Goal: Task Accomplishment & Management: Manage account settings

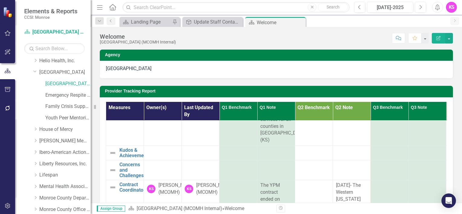
scroll to position [279, 0]
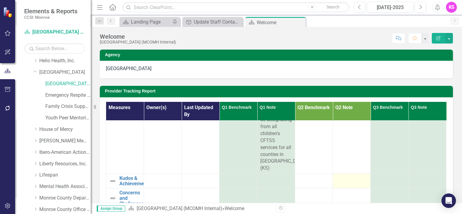
click at [347, 176] on div at bounding box center [351, 179] width 31 height 7
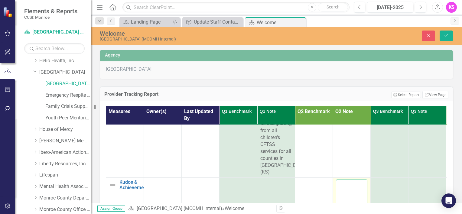
click at [354, 180] on textarea at bounding box center [351, 216] width 31 height 73
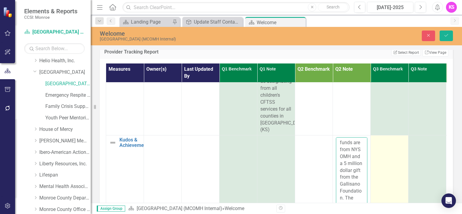
scroll to position [191, 0]
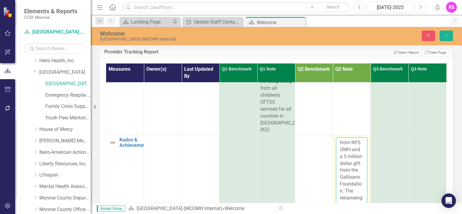
click at [343, 172] on textarea "[DATE] Ground Breaking ceremony at the [GEOGRAPHIC_DATA] campus. The campus is …" at bounding box center [351, 173] width 31 height 73
click at [353, 201] on textarea "[DATE] Ground Breaking ceremony at the [GEOGRAPHIC_DATA] campus. The campus is …" at bounding box center [351, 173] width 31 height 73
click at [352, 197] on textarea "[DATE] Ground Breaking ceremony at the [GEOGRAPHIC_DATA] campus. The campus is …" at bounding box center [351, 173] width 31 height 73
type textarea "[DATE] Ground Breaking ceremony at the [GEOGRAPHIC_DATA] campus. The campus is …"
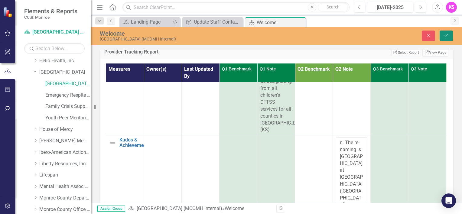
click at [444, 37] on icon "Save" at bounding box center [446, 35] width 5 height 4
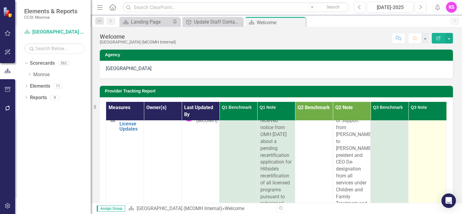
scroll to position [0, 0]
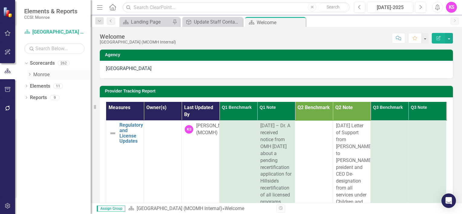
click at [31, 75] on icon "Dropdown" at bounding box center [29, 75] width 5 height 4
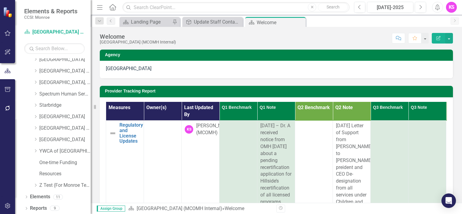
scroll to position [370, 0]
click at [36, 127] on icon "Dropdown" at bounding box center [35, 128] width 5 height 4
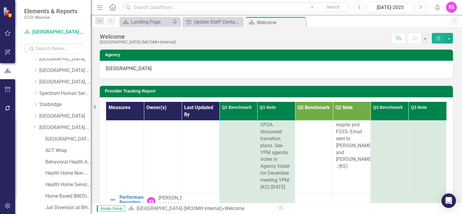
scroll to position [665, 0]
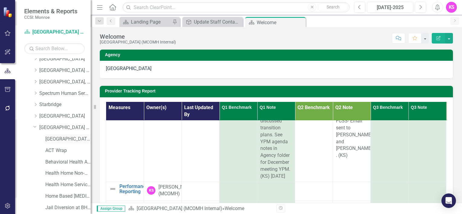
click at [59, 139] on link "[GEOGRAPHIC_DATA] (RRH) (MCOMH Internal)" at bounding box center [67, 139] width 45 height 7
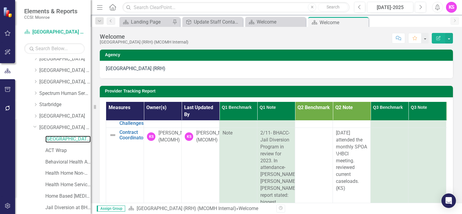
scroll to position [454, 0]
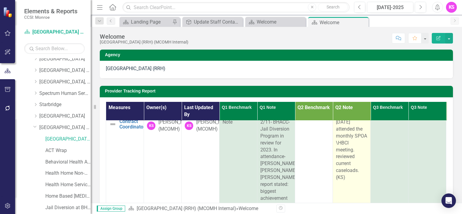
click at [350, 177] on div "[DATE] attended the monthly SPOA \HBCI meeting. reviewed current caseloads.(KS)" at bounding box center [351, 150] width 31 height 62
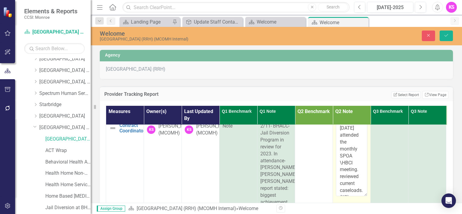
scroll to position [7, 0]
click at [356, 189] on textarea "[DATE] attended the monthly SPOA \HBCI meeting. reviewed current caseloads.(KS)" at bounding box center [351, 159] width 31 height 73
click at [339, 193] on textarea "[DATE] attended the monthly SPOA \HBCI meeting. reviewed current caseloads.(KS)…" at bounding box center [351, 159] width 31 height 73
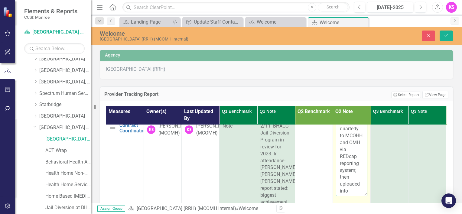
click at [353, 169] on textarea "[DATE] attended the monthly SPOA \HBCI meeting. reviewed current caseloads.(KS)…" at bounding box center [351, 159] width 31 height 73
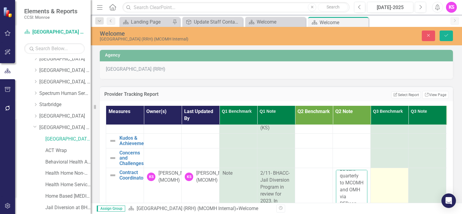
scroll to position [393, 0]
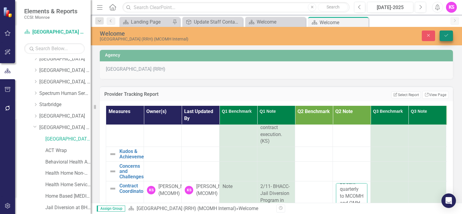
type textarea "[DATE] attended the monthly SPOA \HBCI meeting. reviewed current caseloads.(KS)…"
click at [446, 35] on icon "Save" at bounding box center [446, 35] width 5 height 4
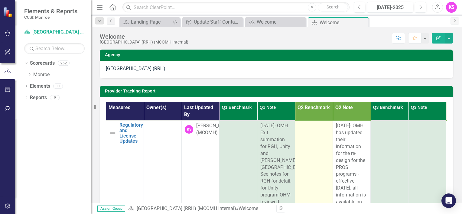
scroll to position [0, 0]
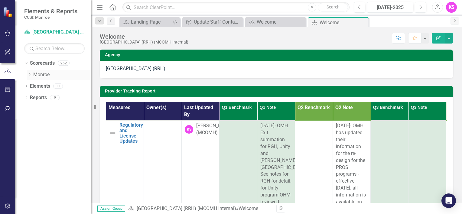
click at [30, 75] on icon "Dropdown" at bounding box center [29, 75] width 5 height 4
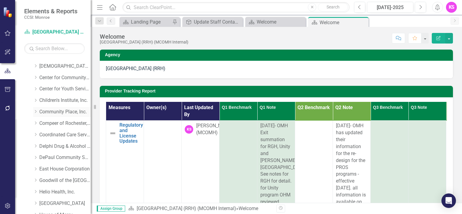
scroll to position [30, 0]
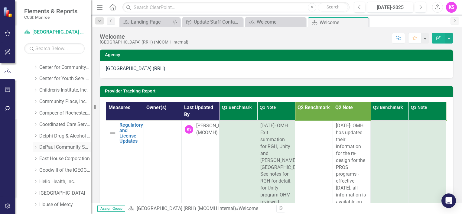
click at [36, 147] on icon "Dropdown" at bounding box center [35, 147] width 5 height 4
click at [59, 148] on link "DePaul Community Services, lnc." at bounding box center [64, 147] width 51 height 7
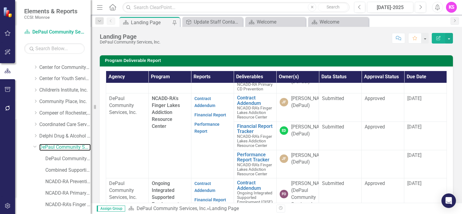
scroll to position [242, 0]
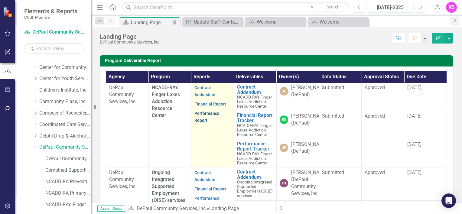
click at [198, 123] on link "Performance Report" at bounding box center [206, 117] width 25 height 12
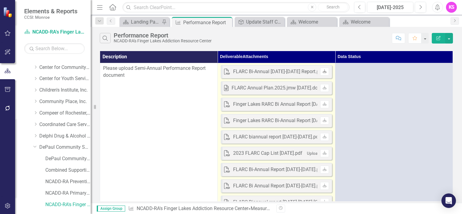
click at [324, 72] on icon "Download" at bounding box center [324, 72] width 5 height 4
click at [325, 72] on icon "Download" at bounding box center [324, 72] width 5 height 4
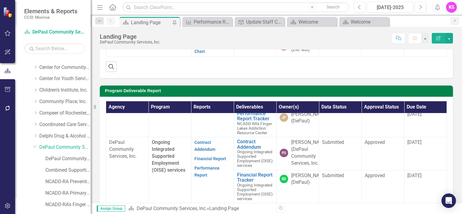
scroll to position [272, 0]
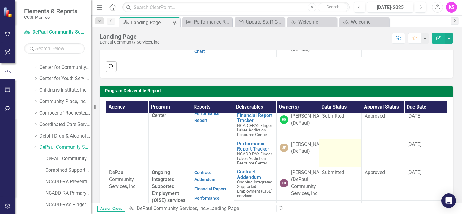
click at [342, 168] on td at bounding box center [340, 153] width 43 height 28
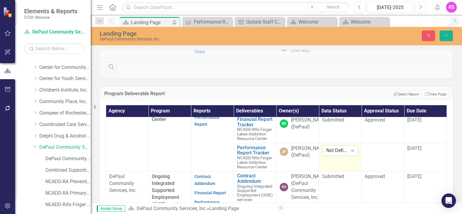
click at [351, 152] on icon at bounding box center [352, 151] width 3 height 2
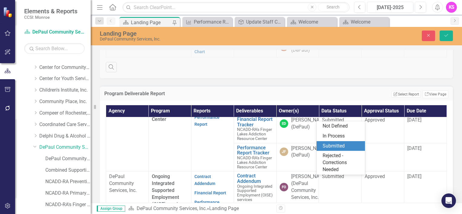
click at [336, 145] on div "Submitted" at bounding box center [342, 146] width 39 height 7
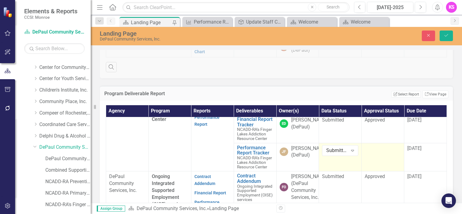
click at [374, 171] on td at bounding box center [383, 157] width 43 height 28
click at [392, 153] on icon "Expand" at bounding box center [395, 150] width 6 height 5
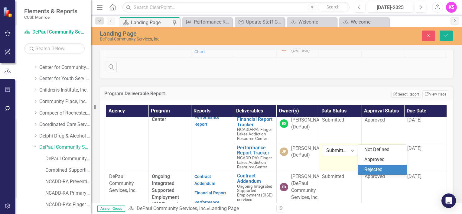
click at [380, 168] on div "Rejected" at bounding box center [383, 169] width 39 height 7
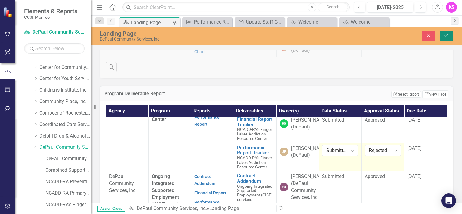
drag, startPoint x: 449, startPoint y: 33, endPoint x: 424, endPoint y: 80, distance: 52.9
click at [449, 33] on button "Save" at bounding box center [446, 36] width 13 height 11
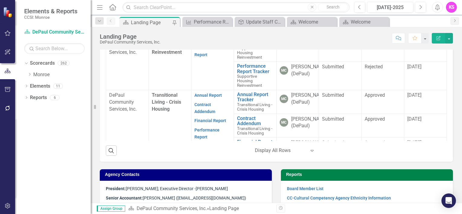
scroll to position [968, 0]
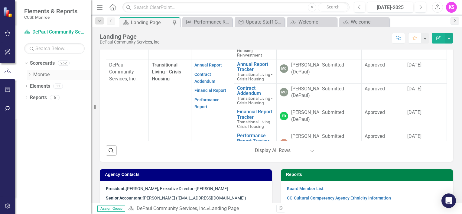
click at [29, 75] on icon "Dropdown" at bounding box center [29, 75] width 5 height 4
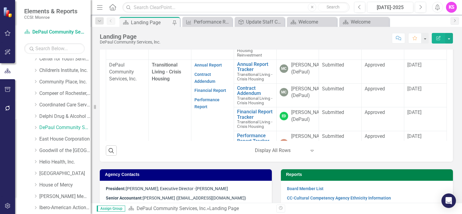
scroll to position [60, 0]
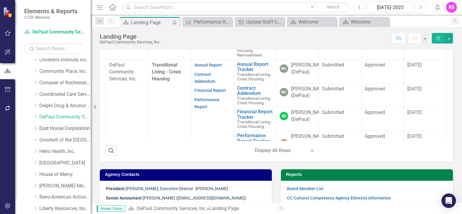
click at [36, 129] on icon "Dropdown" at bounding box center [35, 129] width 5 height 4
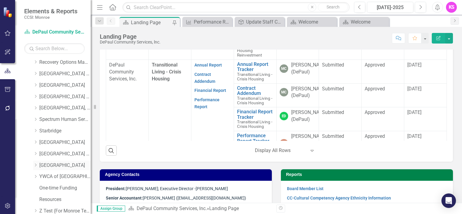
scroll to position [575, 0]
